Goal: Check status: Check status

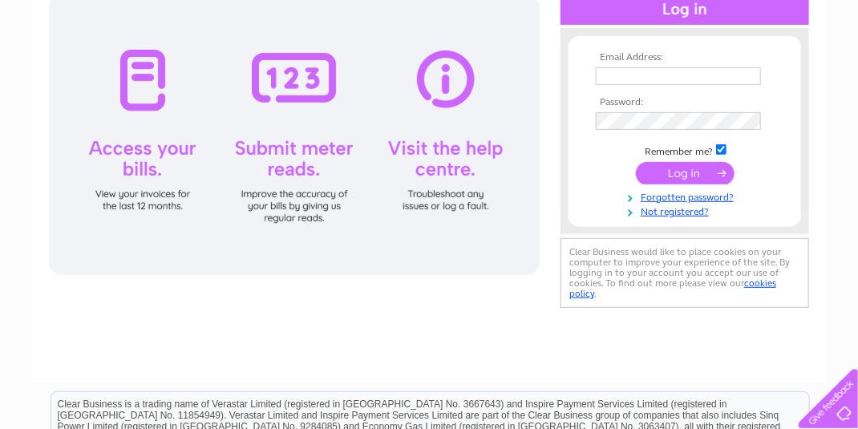
scroll to position [80, 0]
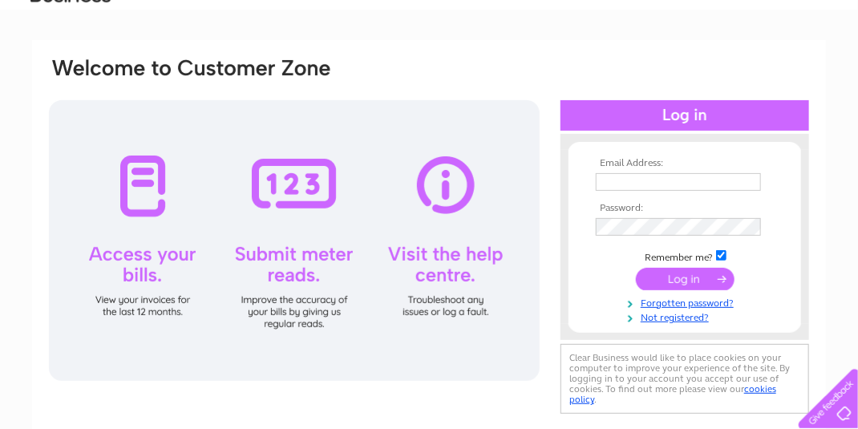
type input "[EMAIL_ADDRESS][DOMAIN_NAME]"
click at [148, 253] on div at bounding box center [294, 240] width 491 height 281
click at [681, 280] on input "submit" at bounding box center [685, 279] width 99 height 22
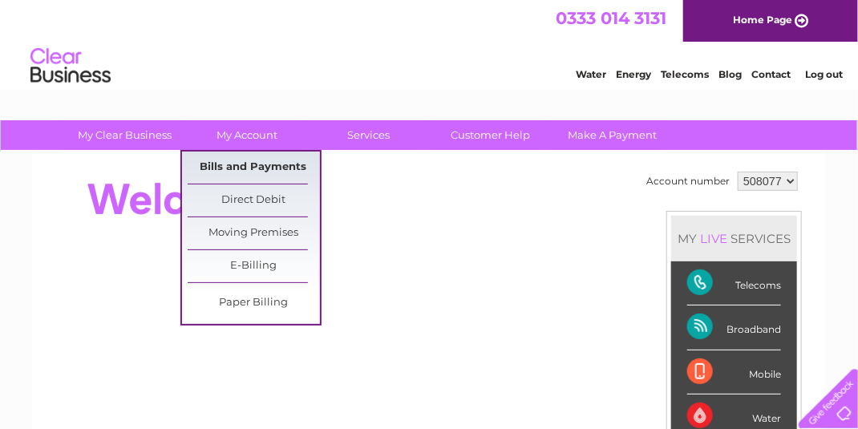
click at [240, 165] on link "Bills and Payments" at bounding box center [254, 168] width 132 height 32
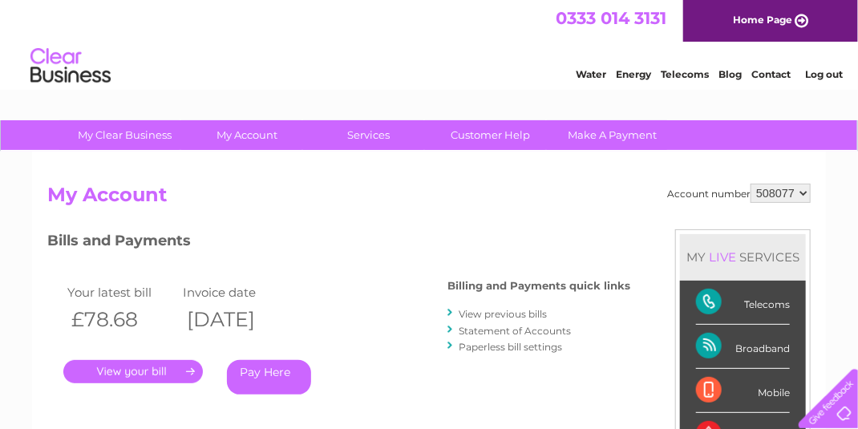
click at [131, 377] on link "." at bounding box center [132, 371] width 139 height 23
